Goal: Find specific page/section: Find specific page/section

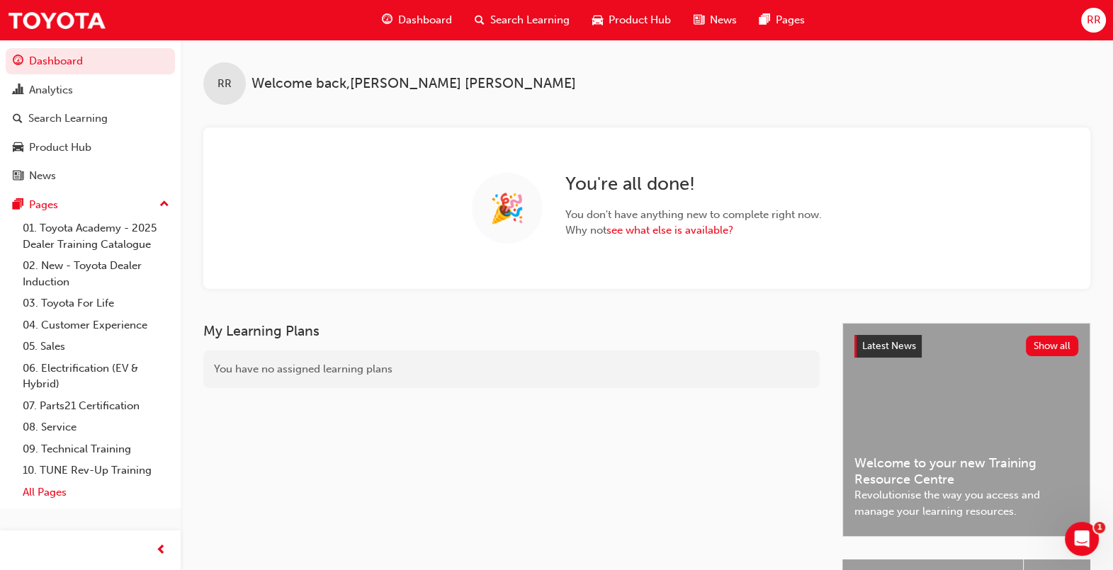
click at [50, 494] on link "All Pages" at bounding box center [96, 493] width 158 height 22
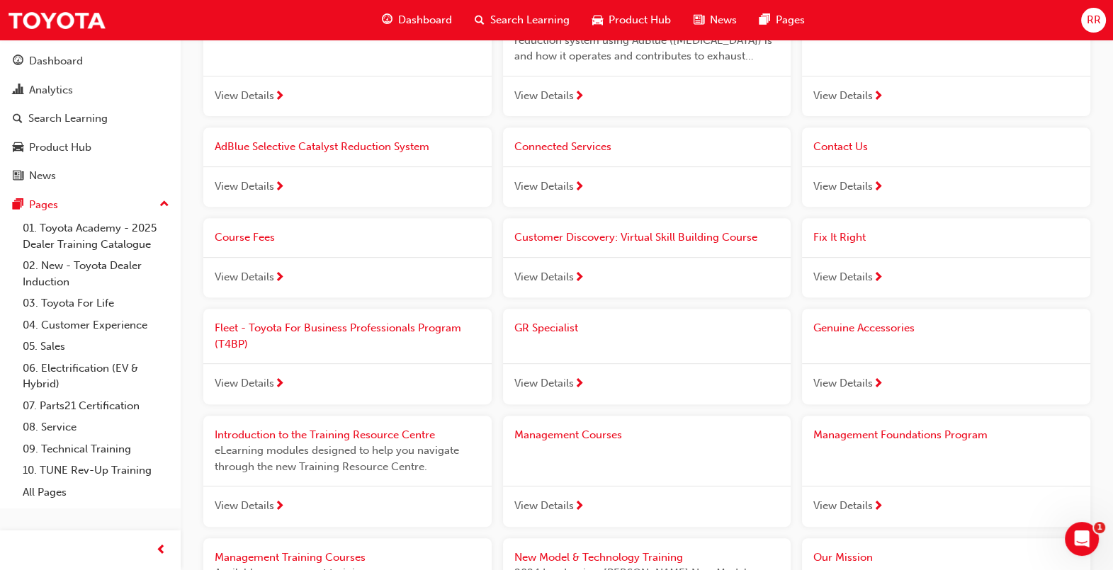
scroll to position [797, 0]
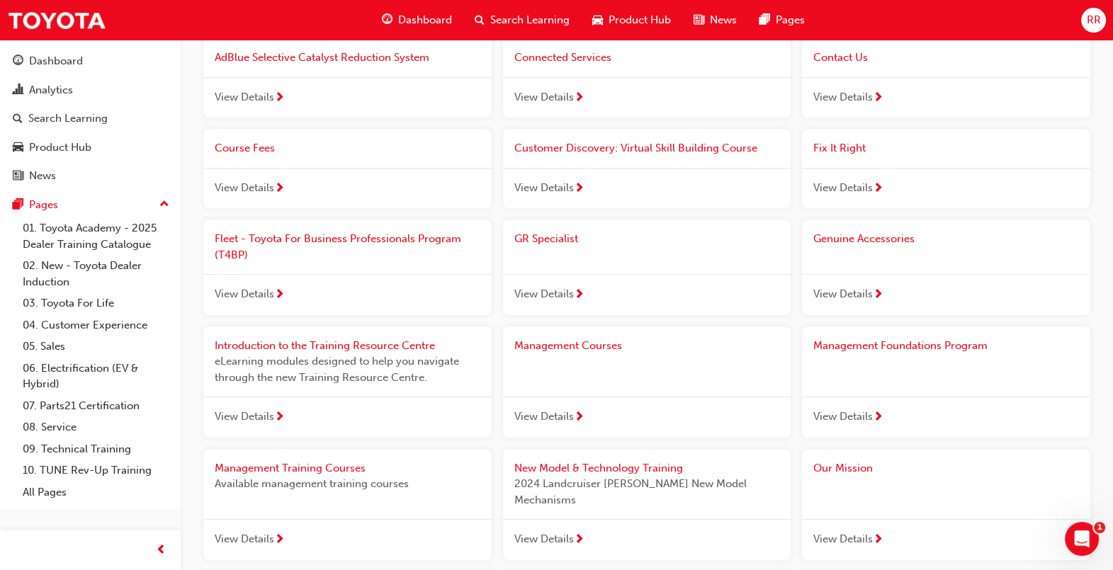
click at [888, 238] on span "Genuine Accessories" at bounding box center [863, 238] width 101 height 13
